Goal: Task Accomplishment & Management: Complete application form

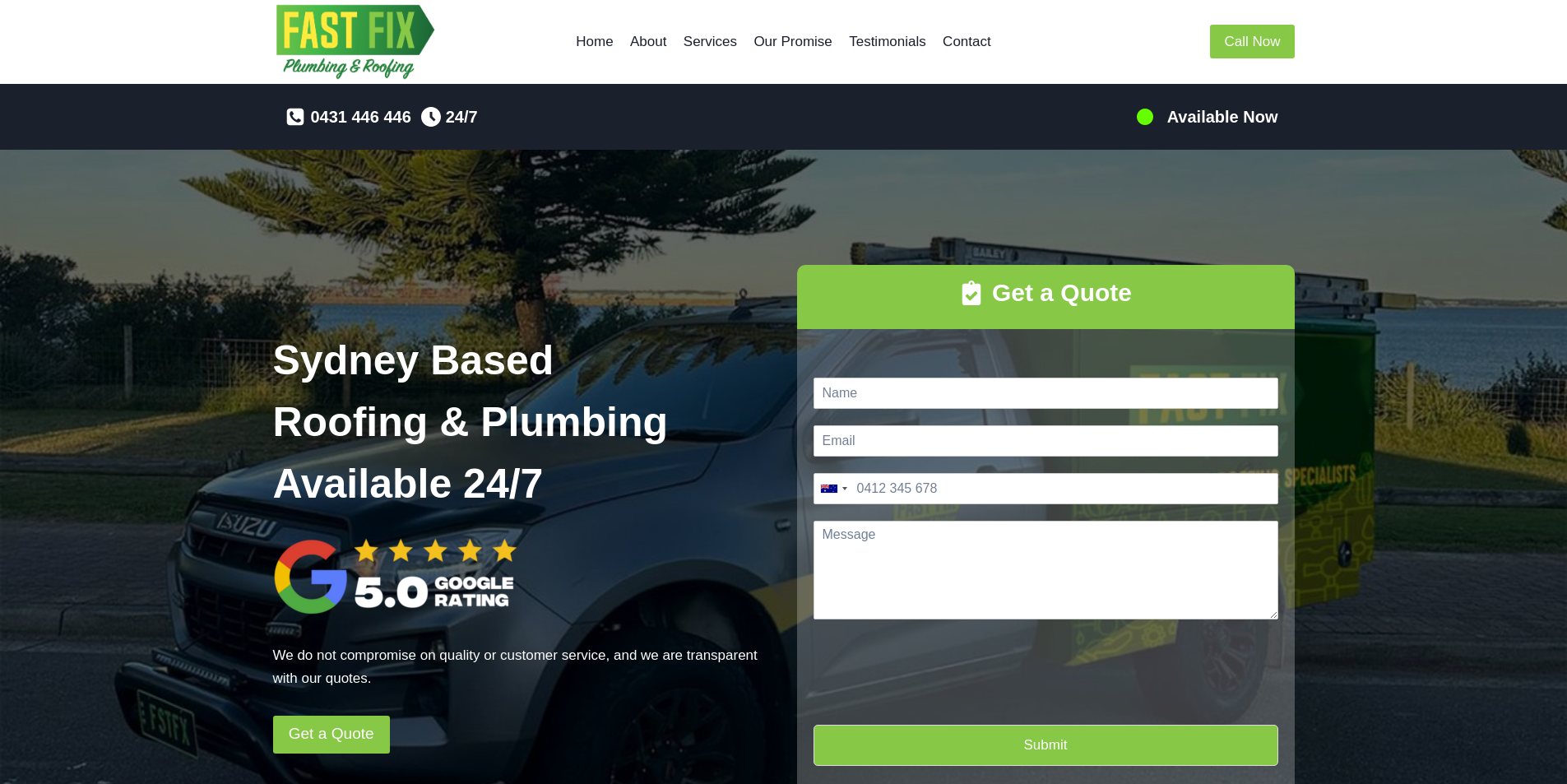
click at [1217, 118] on h5 "Available Now" at bounding box center [1223, 116] width 111 height 25
click at [1148, 115] on img at bounding box center [1145, 116] width 20 height 20
click at [972, 50] on link "Contact" at bounding box center [967, 42] width 65 height 40
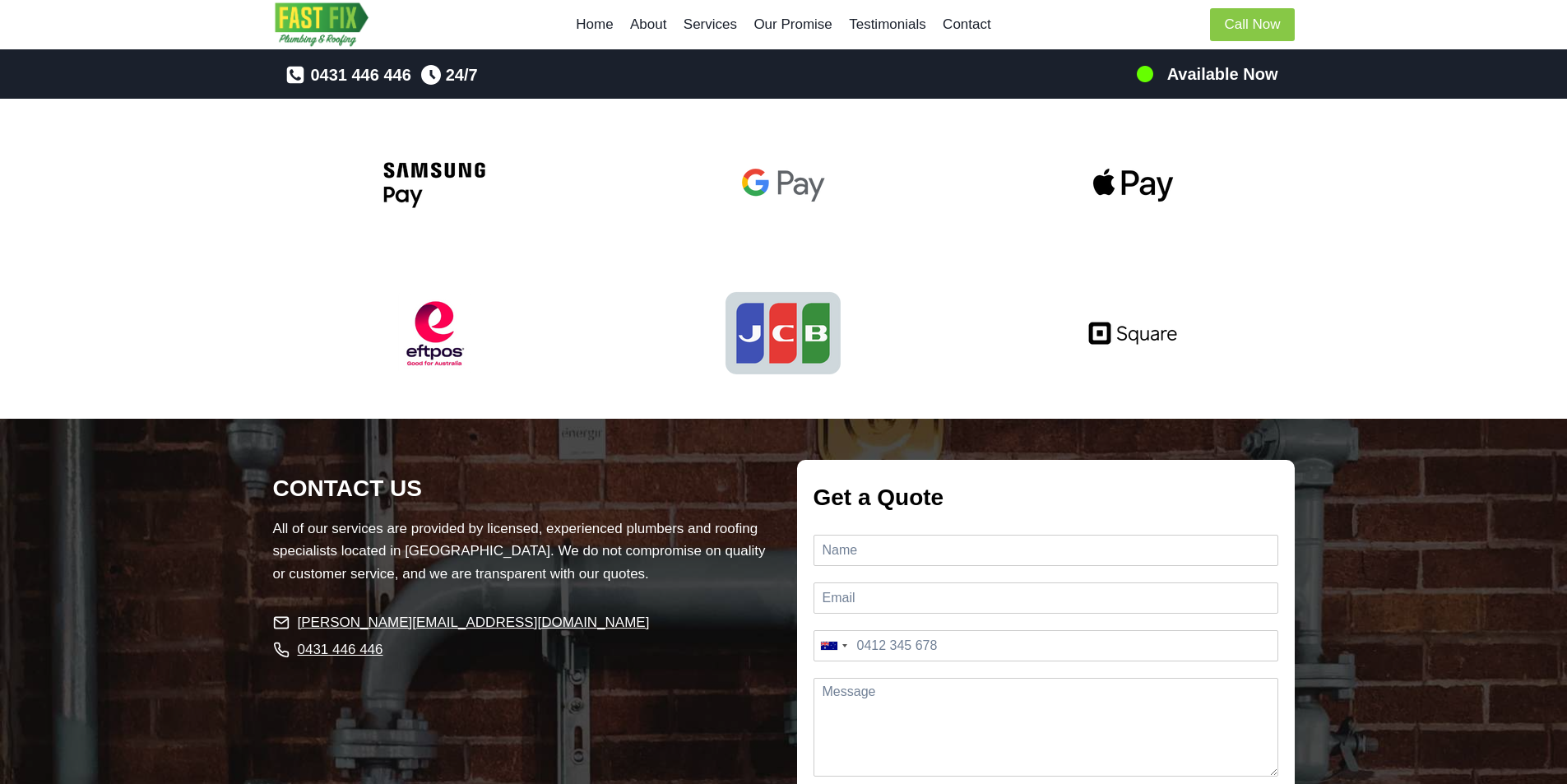
scroll to position [4201, 0]
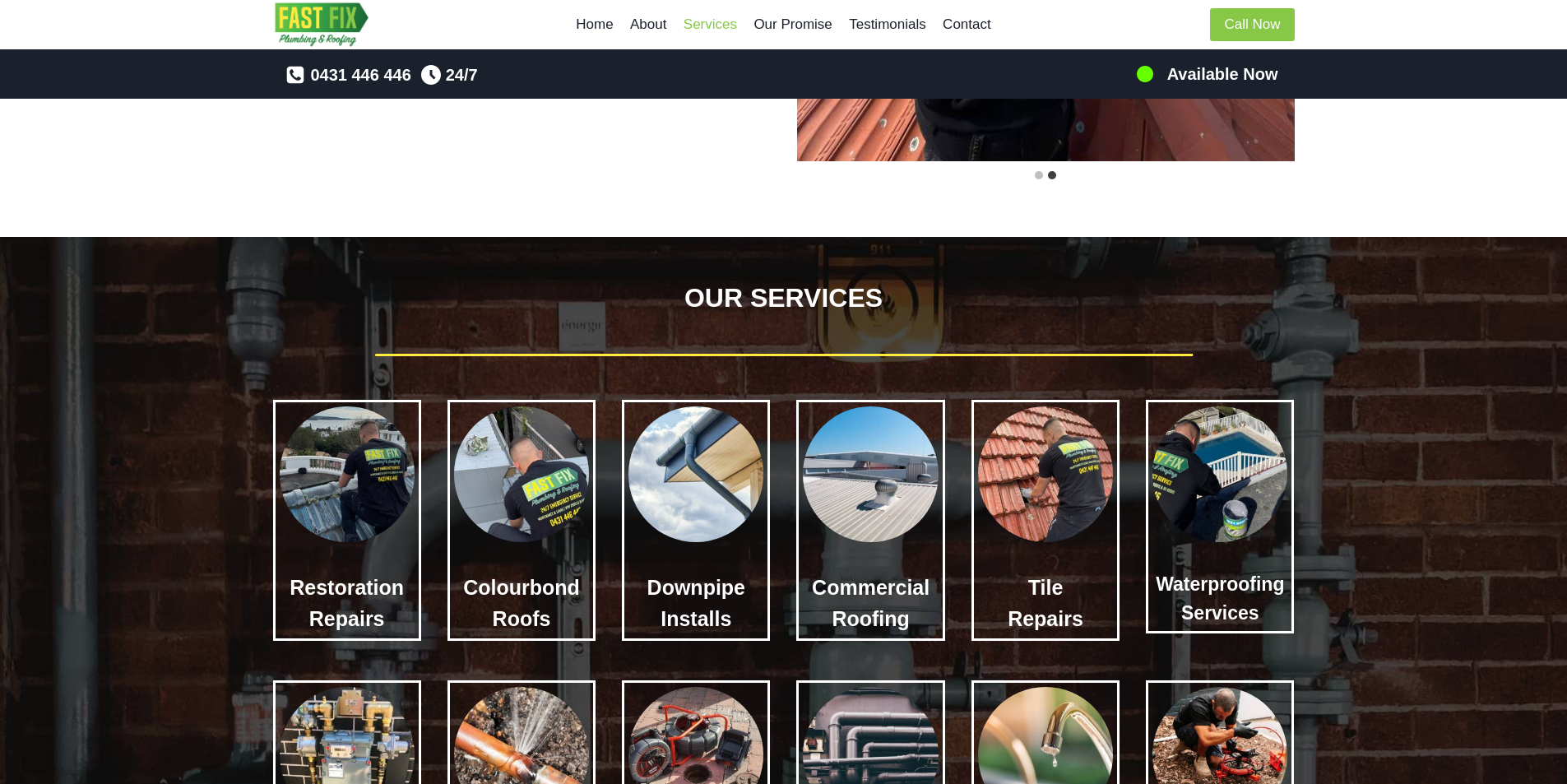
click at [731, 28] on link "Services" at bounding box center [711, 25] width 71 height 40
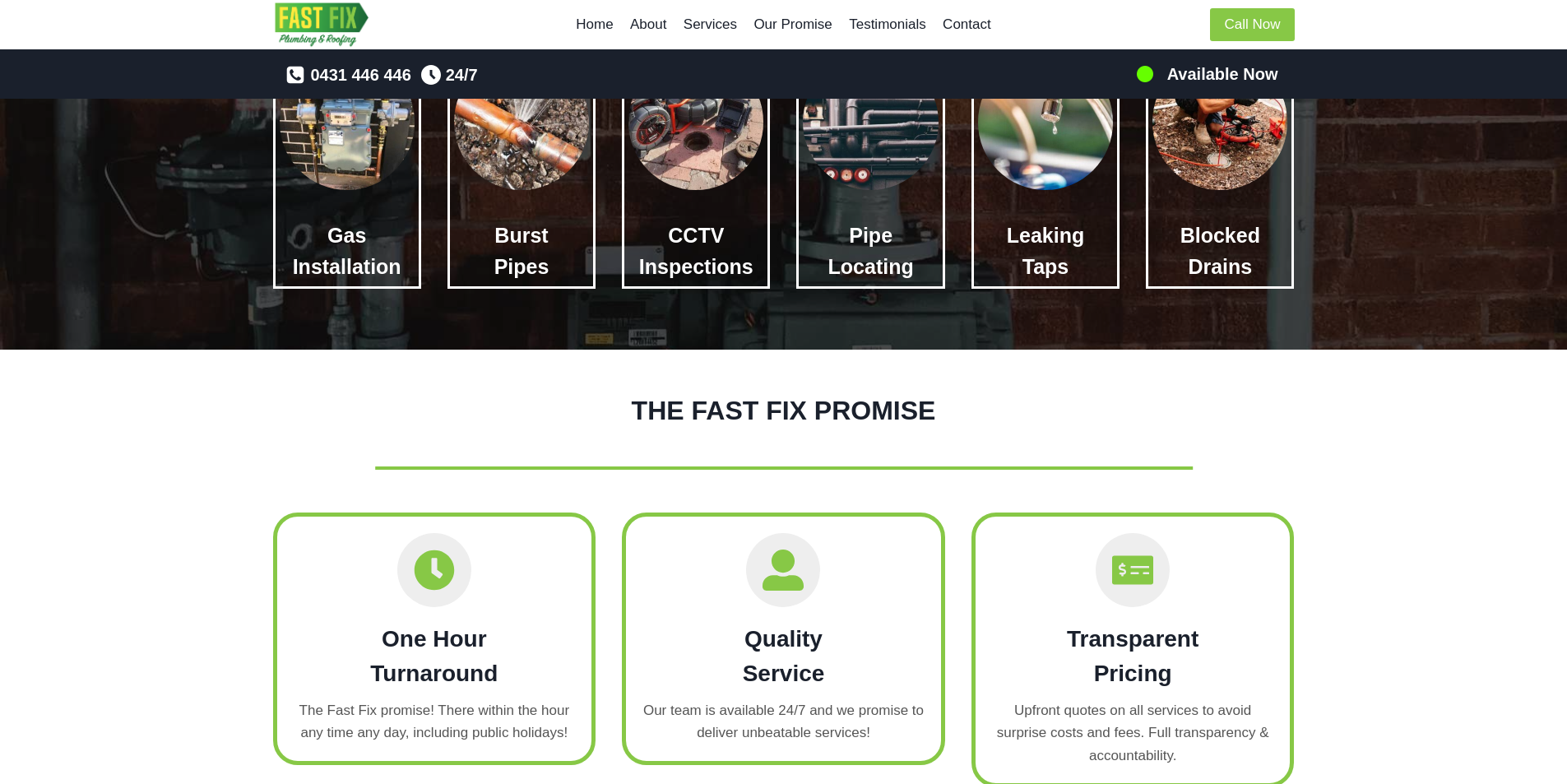
scroll to position [1955, 0]
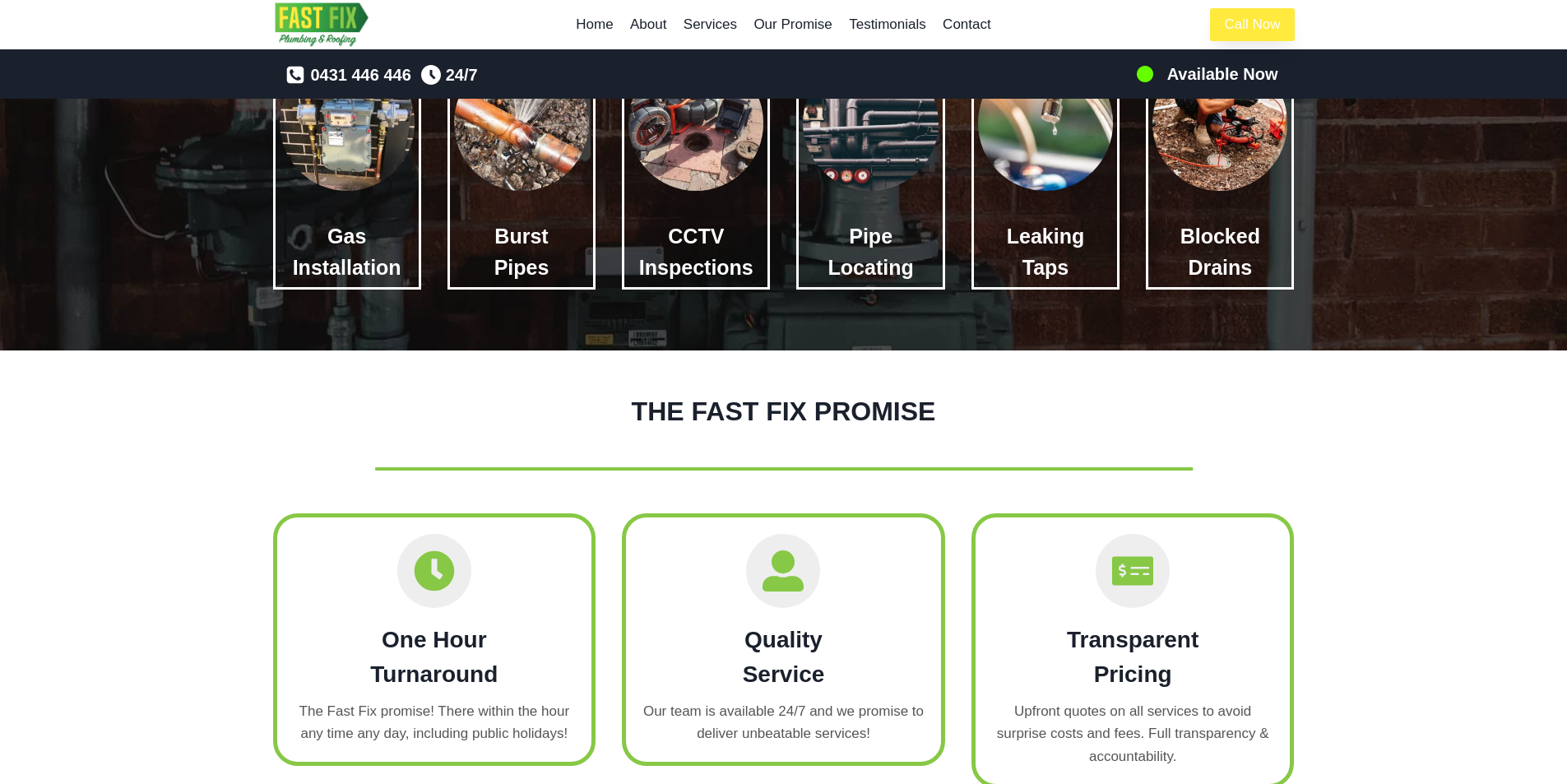
click at [1255, 27] on link "Call Now" at bounding box center [1252, 25] width 84 height 34
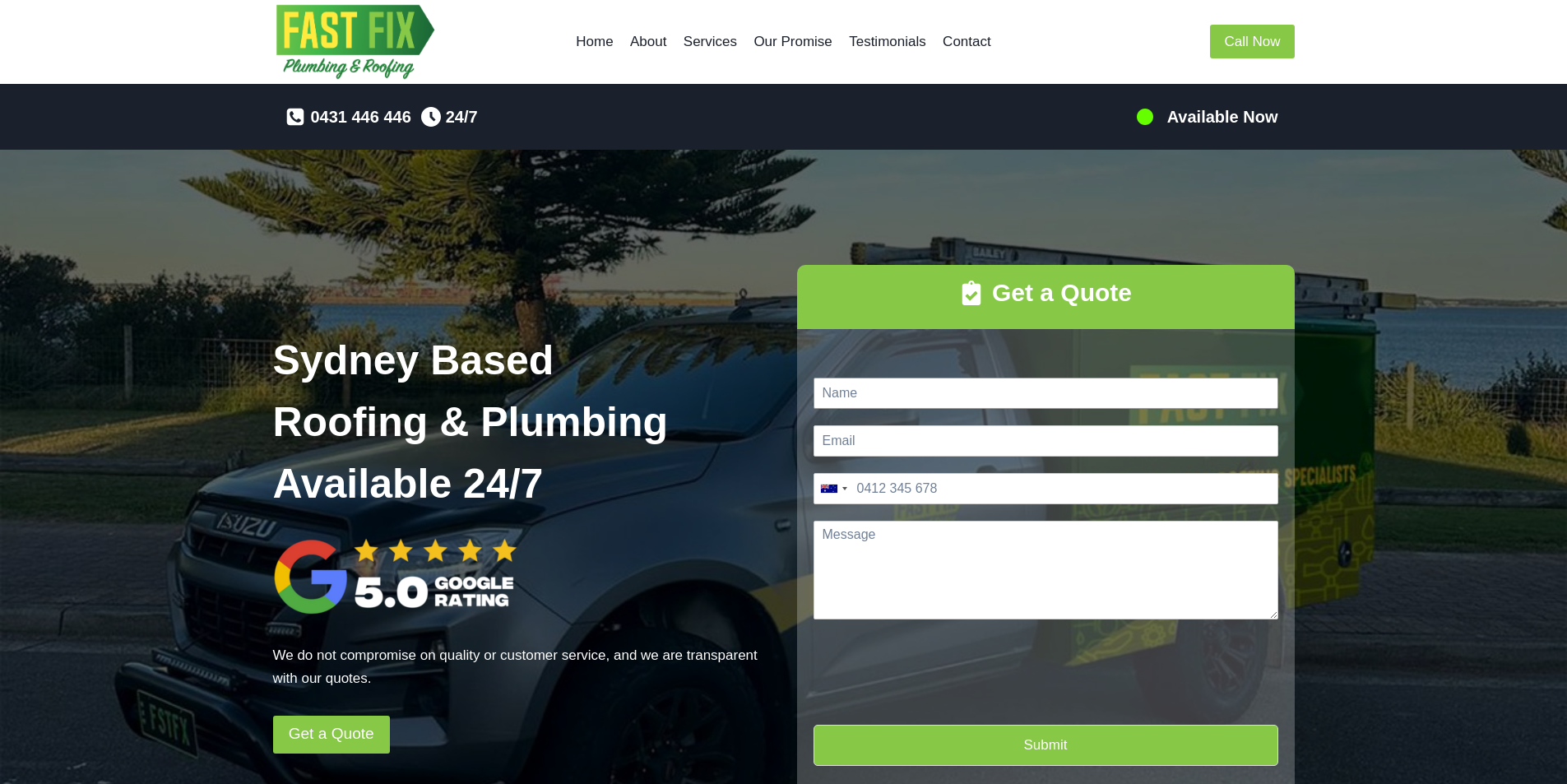
click at [992, 397] on input "Name *" at bounding box center [1046, 393] width 465 height 31
type input "Vincent"
type input "vincent.jruan@gmail.com"
click at [974, 490] on input "Phone *" at bounding box center [1046, 488] width 465 height 31
type input "0430 218 968"
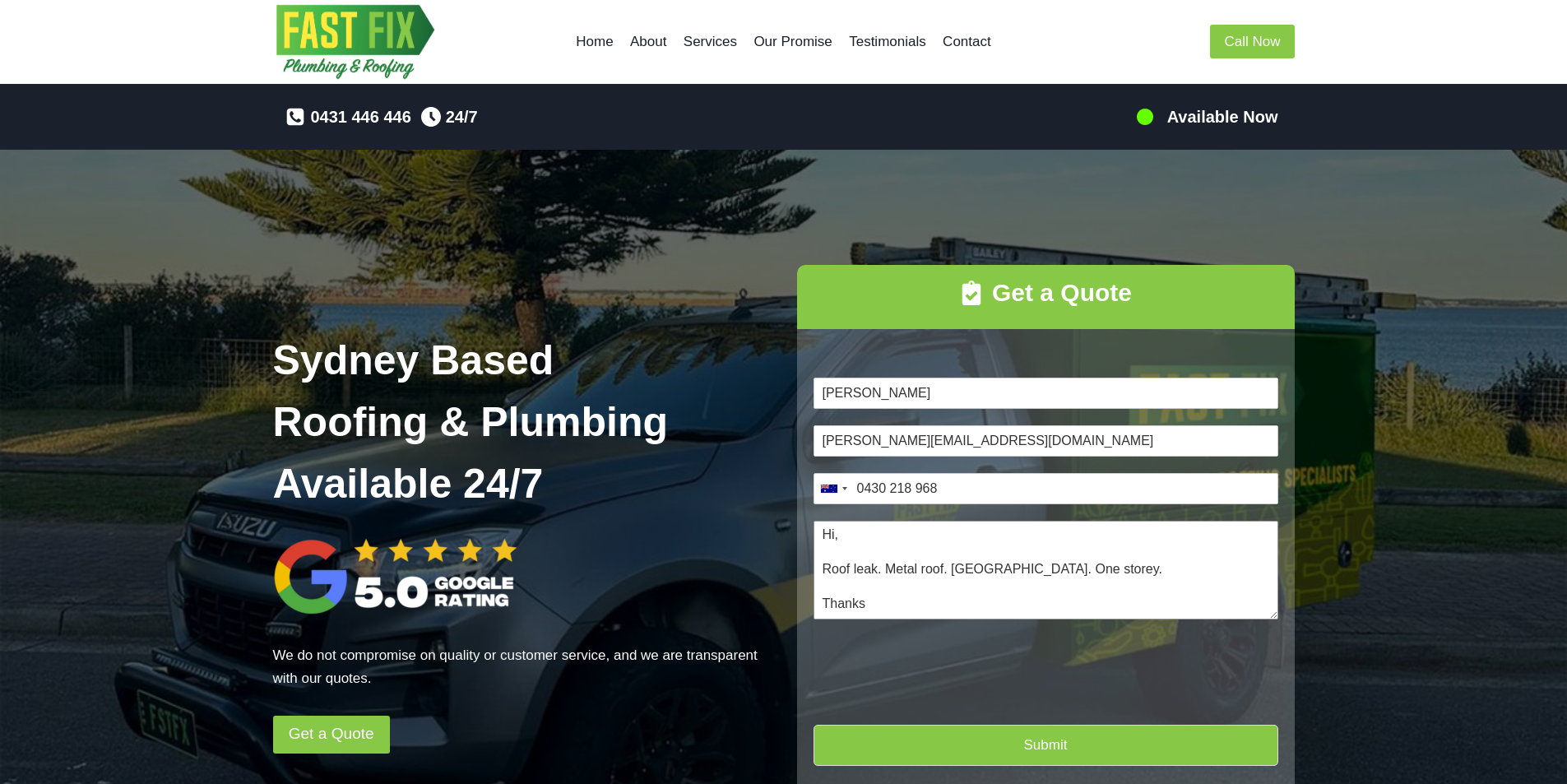
type textarea "Hi, Roof leak. Metal roof. Zetland. One storey. Thanks"
type input "1"
click at [1081, 749] on button "Submit" at bounding box center [1046, 744] width 465 height 40
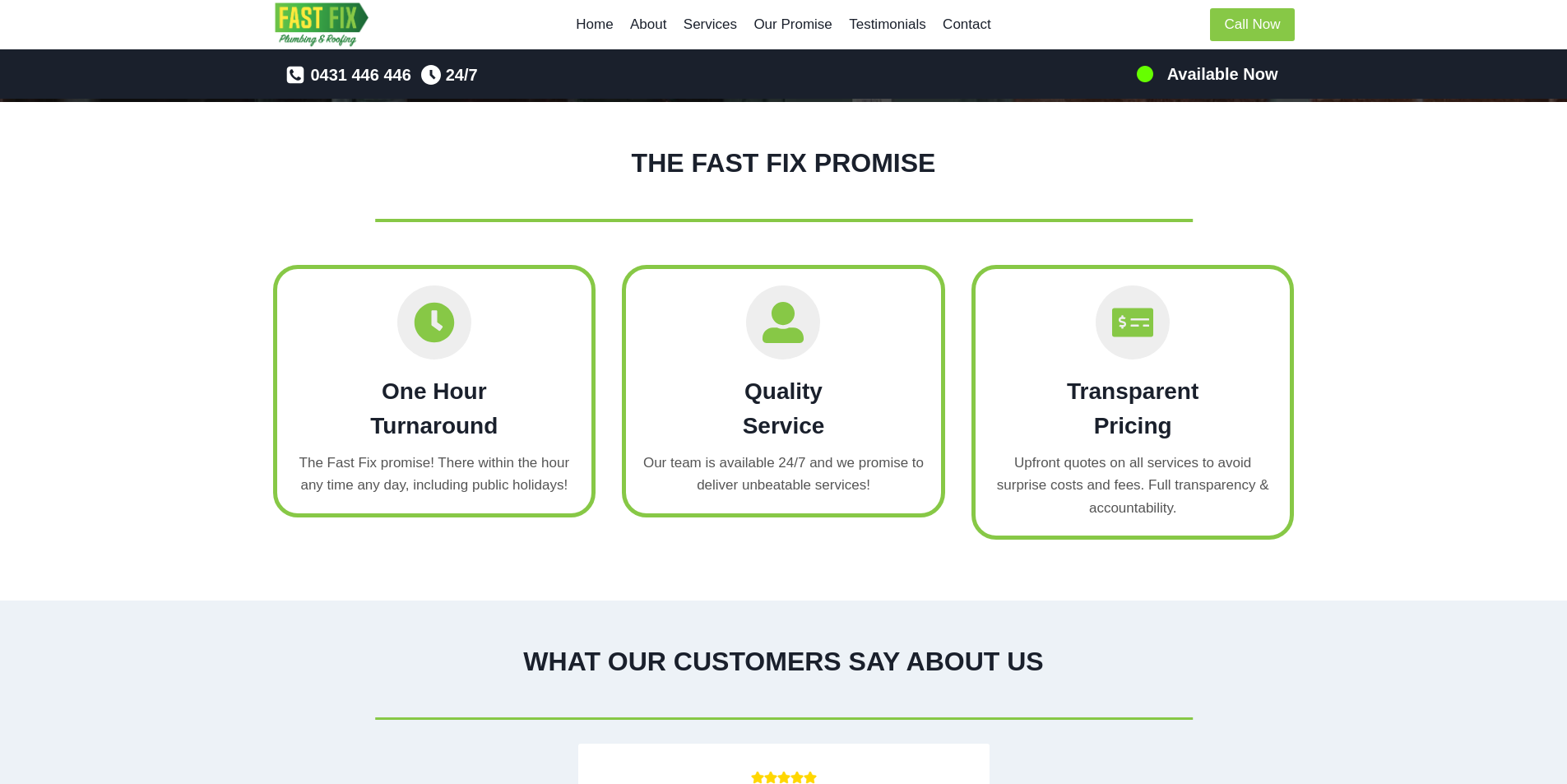
scroll to position [2339, 0]
